Goal: Task Accomplishment & Management: Use online tool/utility

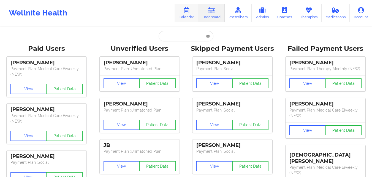
click at [190, 10] on icon at bounding box center [186, 10] width 7 height 6
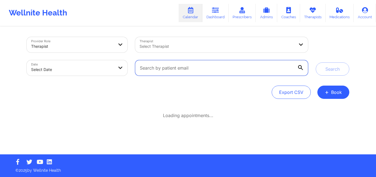
click at [178, 68] on input "text" at bounding box center [221, 67] width 173 height 15
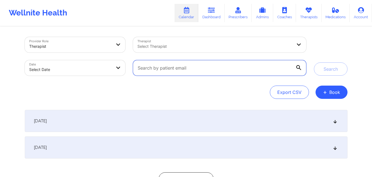
paste input "[EMAIL_ADDRESS][DOMAIN_NAME]"
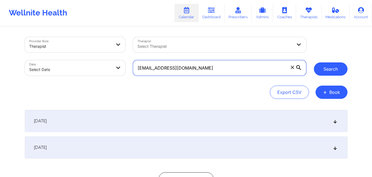
type input "[EMAIL_ADDRESS][DOMAIN_NAME]"
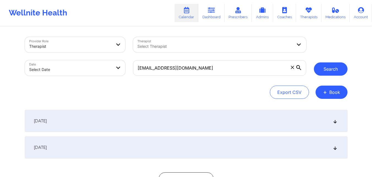
click at [325, 64] on button "Search" at bounding box center [331, 68] width 34 height 13
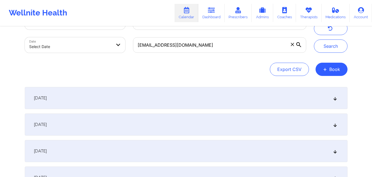
scroll to position [24, 0]
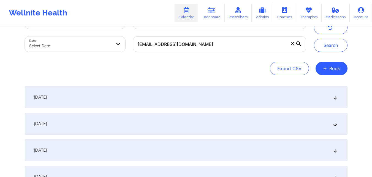
click at [337, 97] on icon at bounding box center [335, 97] width 5 height 4
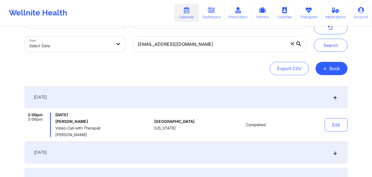
drag, startPoint x: 90, startPoint y: 135, endPoint x: 55, endPoint y: 137, distance: 34.7
copy span "[PERSON_NAME]"
drag, startPoint x: 91, startPoint y: 123, endPoint x: 56, endPoint y: 123, distance: 35.2
click at [56, 123] on h6 "[PERSON_NAME]" at bounding box center [103, 121] width 97 height 4
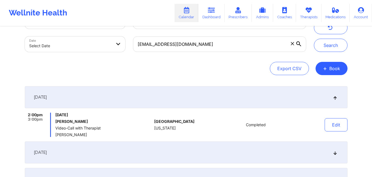
copy h6 "[PERSON_NAME]"
